Goal: Task Accomplishment & Management: Check status

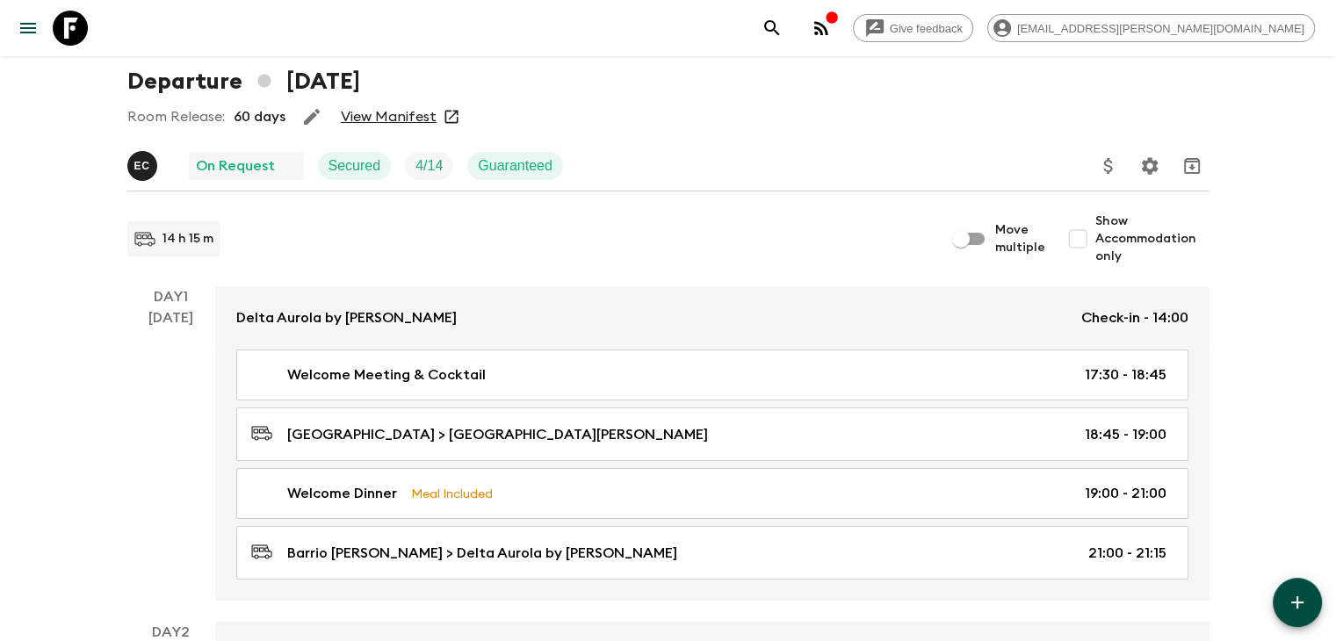
scroll to position [88, 0]
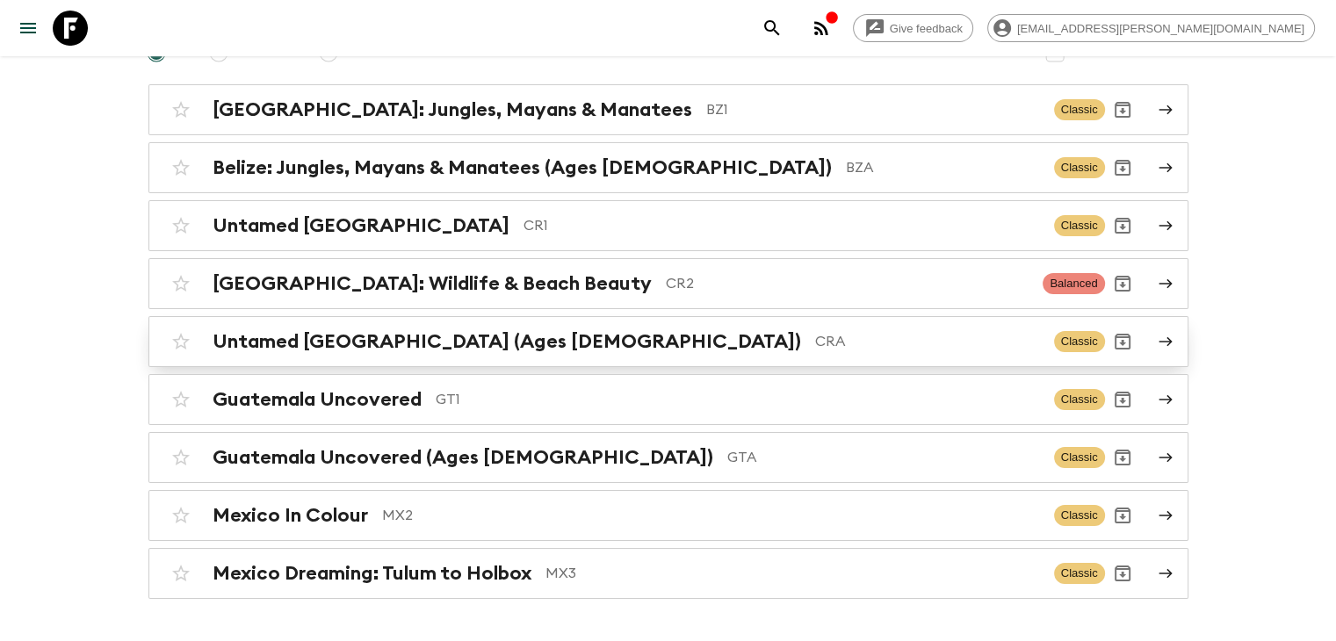
scroll to position [176, 0]
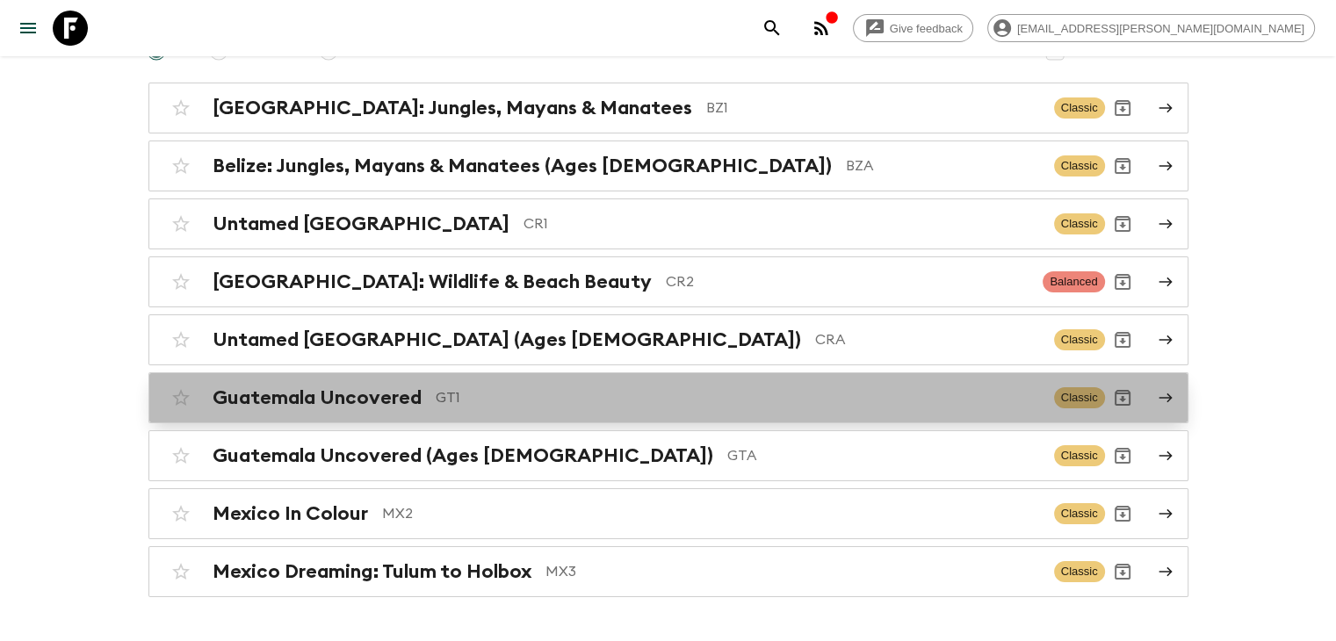
click at [363, 401] on h2 "Guatemala Uncovered" at bounding box center [317, 398] width 209 height 23
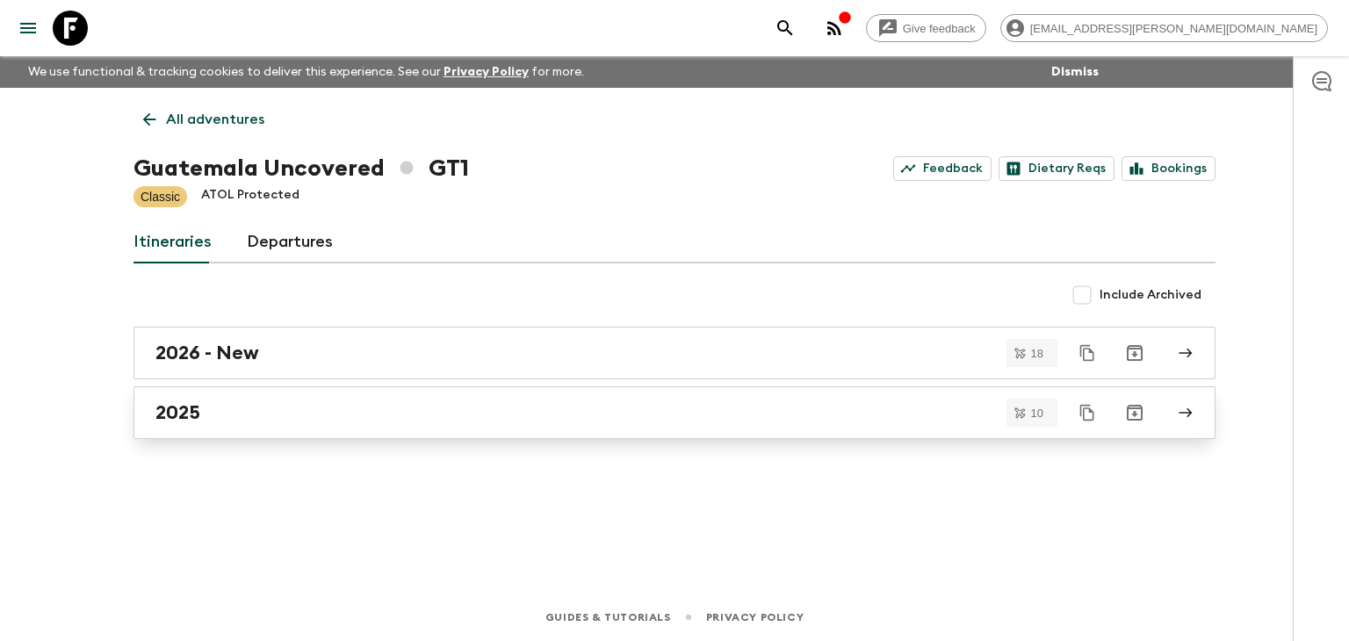
click at [176, 416] on h2 "2025" at bounding box center [177, 412] width 45 height 23
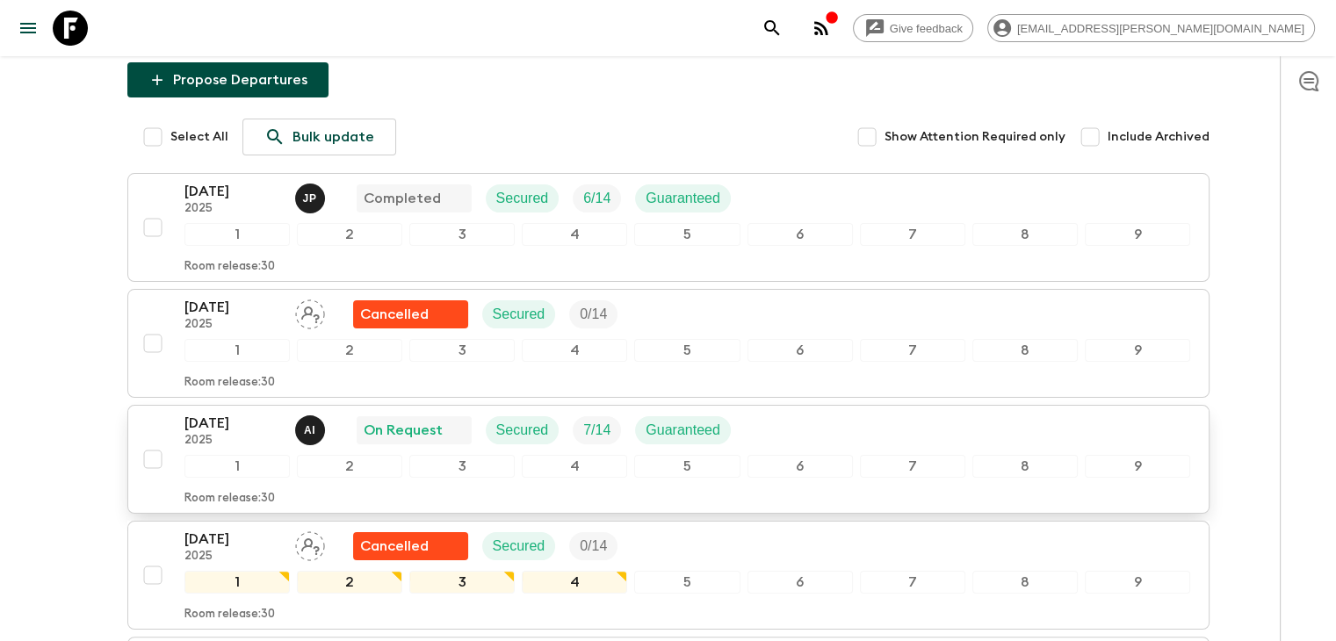
scroll to position [264, 0]
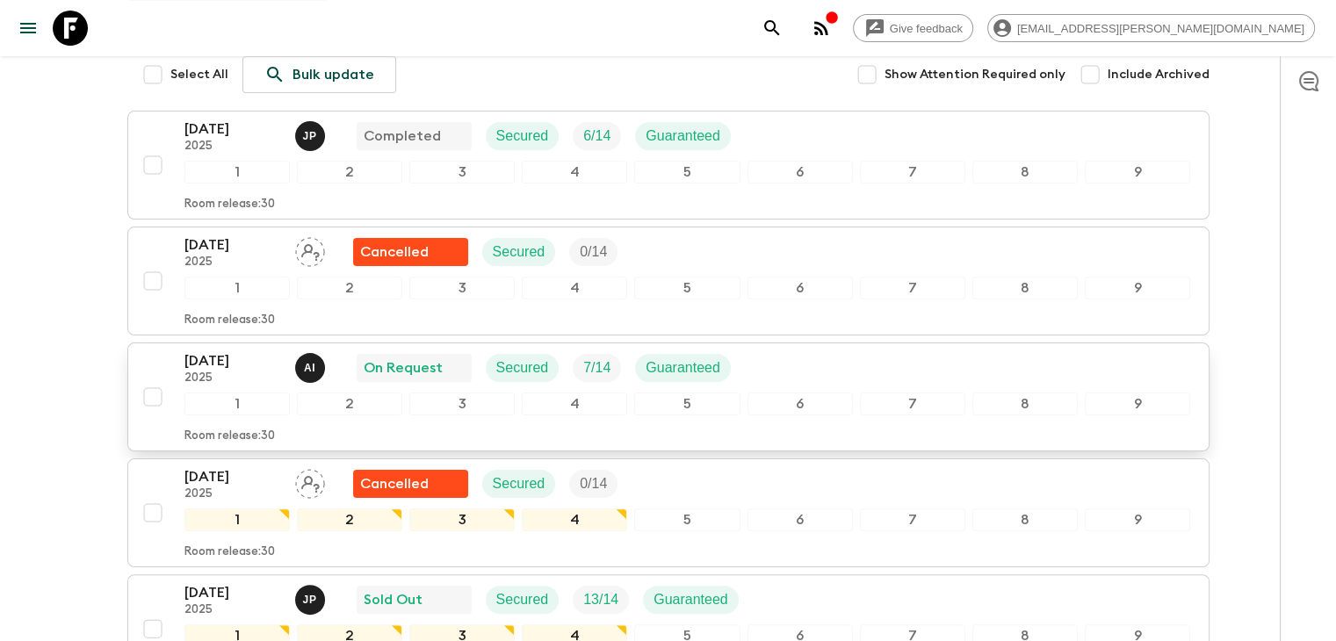
click at [239, 354] on p "[DATE]" at bounding box center [232, 360] width 97 height 21
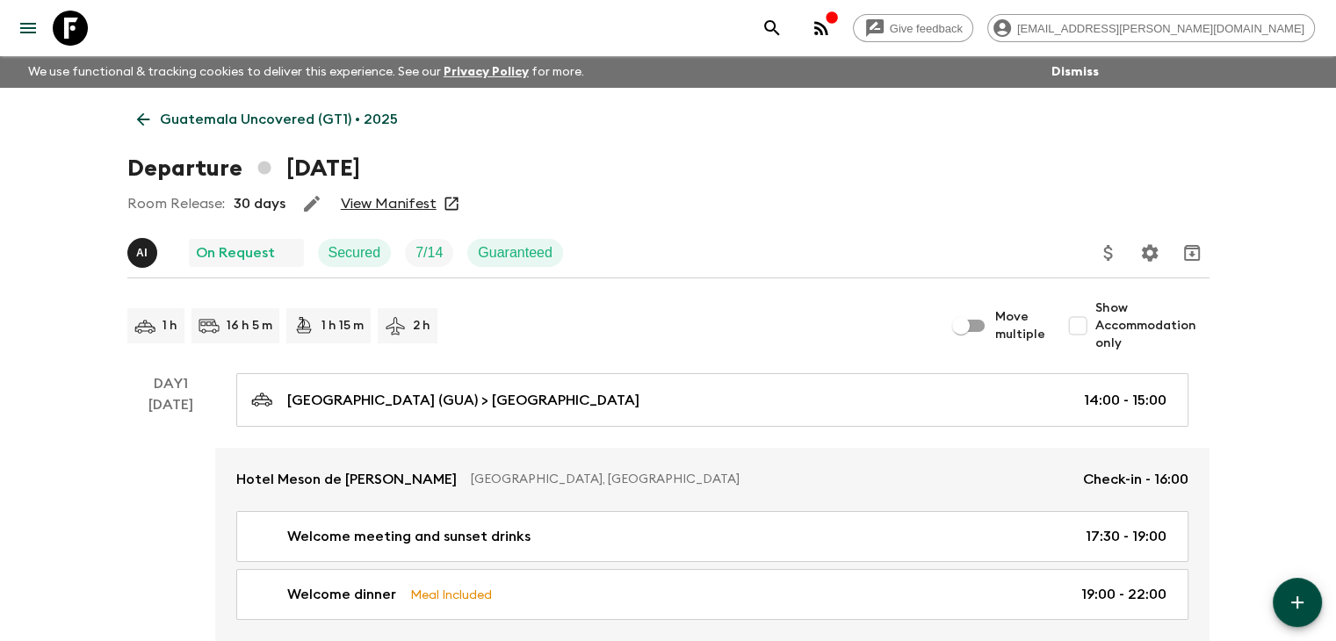
click at [401, 208] on link "View Manifest" at bounding box center [389, 204] width 96 height 18
